Goal: Find specific page/section: Find specific page/section

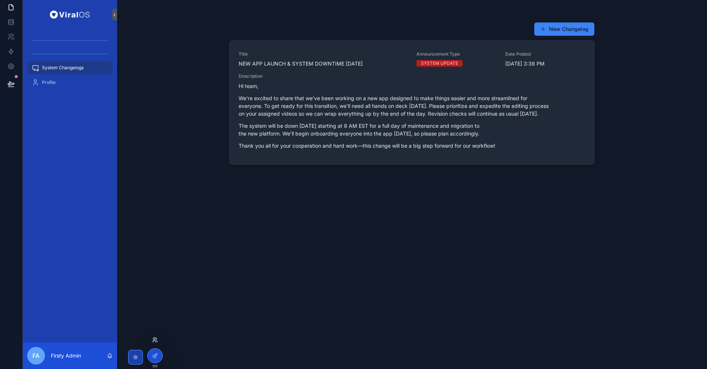
click at [156, 340] on icon at bounding box center [155, 340] width 6 height 6
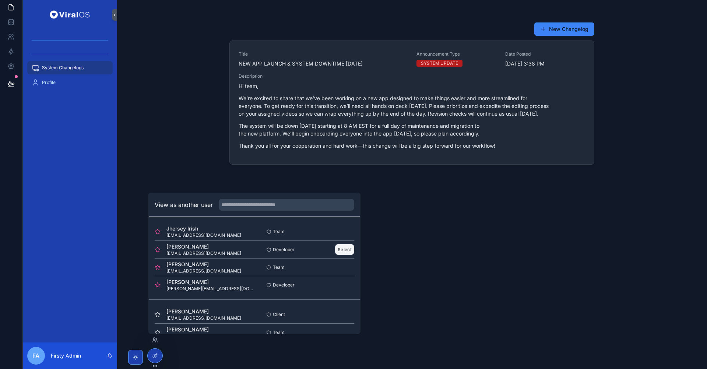
click at [346, 251] on button "Select" at bounding box center [344, 249] width 19 height 11
